Goal: Information Seeking & Learning: Learn about a topic

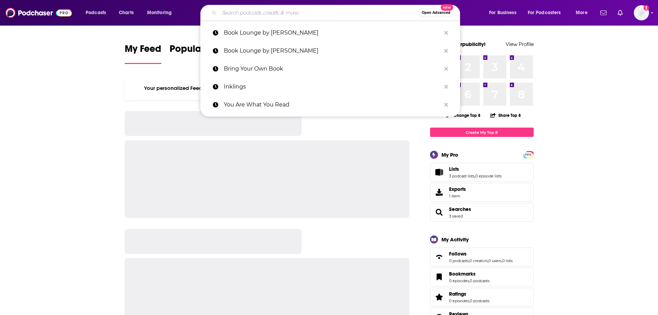
click at [247, 18] on input "Search podcasts, credits, & more..." at bounding box center [318, 12] width 199 height 11
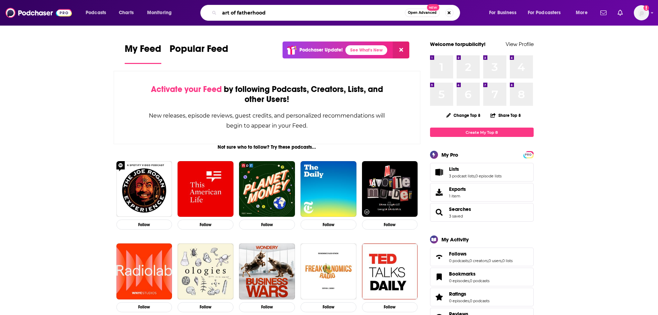
type input "art of fatherhood"
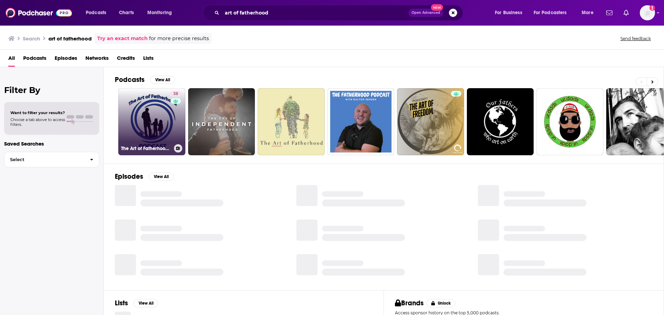
click at [151, 107] on link "38 The Art of Fatherhood Podcast" at bounding box center [151, 121] width 67 height 67
